Goal: Information Seeking & Learning: Learn about a topic

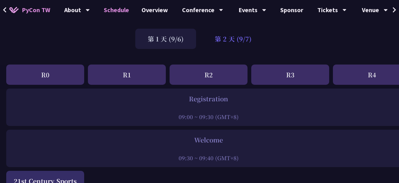
click at [233, 37] on div "第 2 天 (9/7)" at bounding box center [233, 39] width 62 height 20
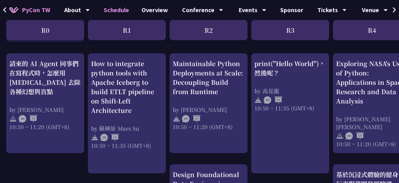
scroll to position [231, 0]
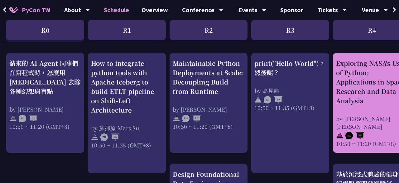
click at [382, 88] on div "Exploring NASA's Use of Python: Applications in Space Research and Data Analysis" at bounding box center [372, 82] width 72 height 47
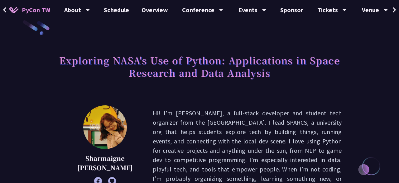
scroll to position [12, 0]
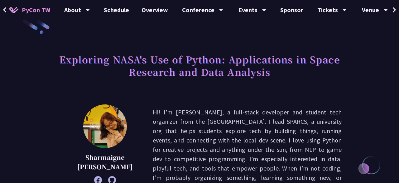
click at [280, 72] on h1 "Exploring NASA's Use of Python: Applications in Space Research and Data Analysis" at bounding box center [199, 65] width 284 height 31
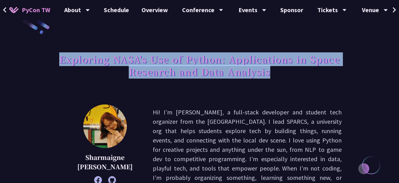
drag, startPoint x: 276, startPoint y: 73, endPoint x: 58, endPoint y: 65, distance: 218.8
click at [58, 65] on h1 "Exploring NASA's Use of Python: Applications in Space Research and Data Analysis" at bounding box center [199, 65] width 284 height 31
drag, startPoint x: 274, startPoint y: 74, endPoint x: 59, endPoint y: 59, distance: 216.4
click at [59, 59] on h1 "Exploring NASA's Use of Python: Applications in Space Research and Data Analysis" at bounding box center [199, 65] width 284 height 31
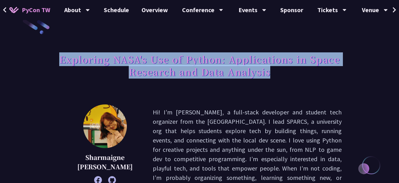
copy h1 "Exploring NASA's Use of Python: Applications in Space Research and Data Analysis"
